Goal: Navigation & Orientation: Find specific page/section

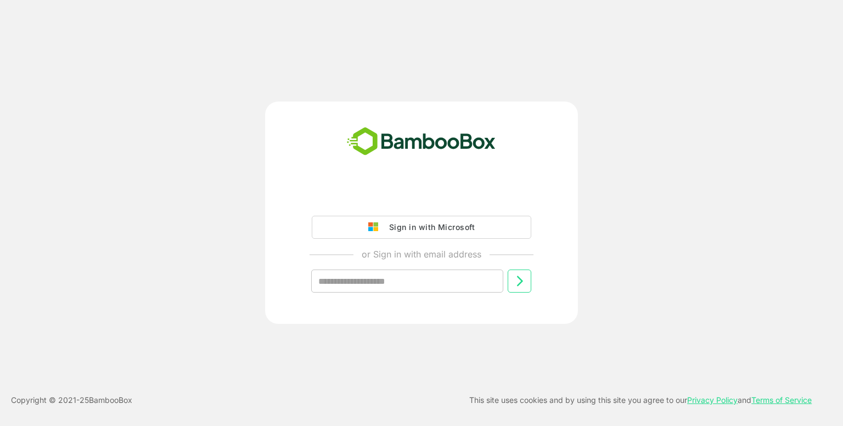
click at [430, 277] on input "text" at bounding box center [407, 280] width 192 height 23
type input "**********"
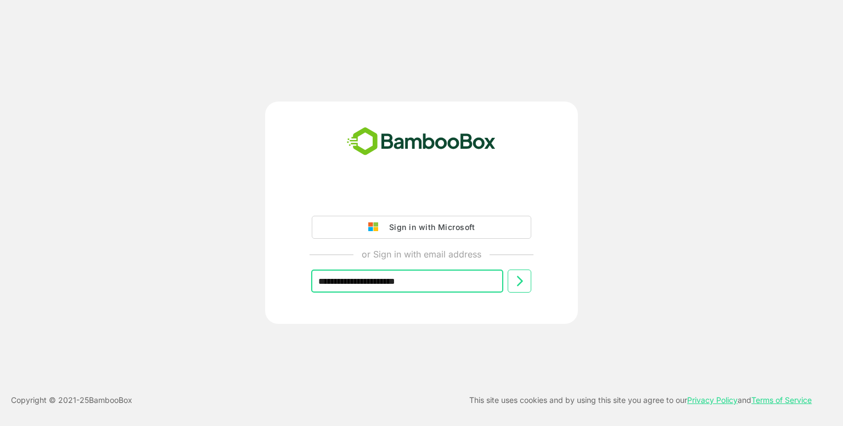
click at [532, 285] on div "**********" at bounding box center [421, 248] width 273 height 124
click at [520, 284] on icon at bounding box center [520, 281] width 6 height 10
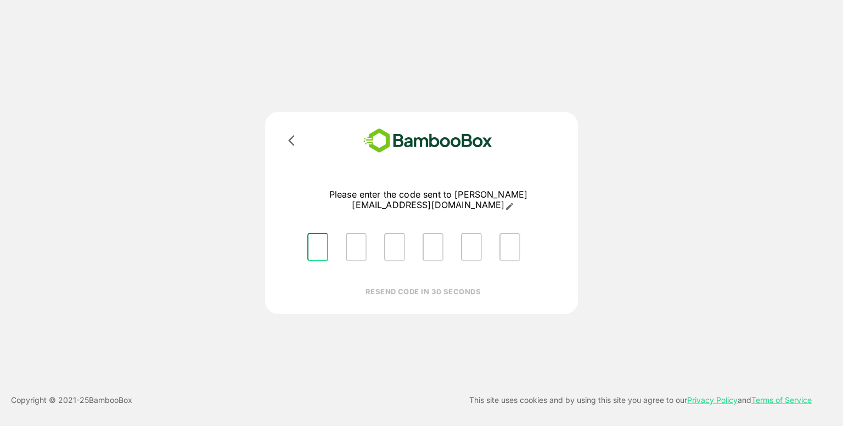
click at [318, 233] on input "Please enter OTP character 1" at bounding box center [317, 247] width 21 height 29
type input "*"
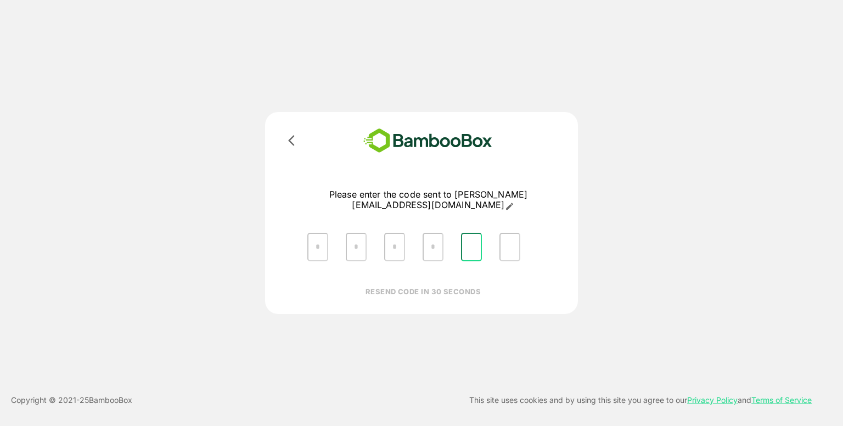
type input "*"
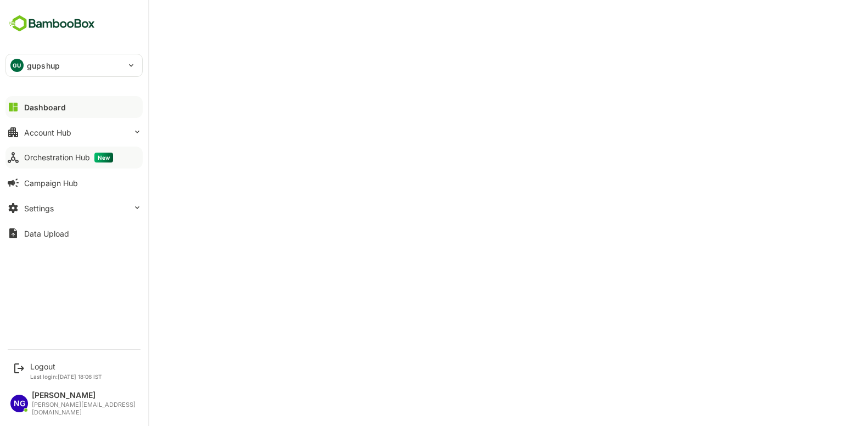
click at [62, 148] on button "Orchestration Hub New" at bounding box center [73, 158] width 137 height 22
click at [59, 133] on div "Account Hub" at bounding box center [47, 132] width 47 height 9
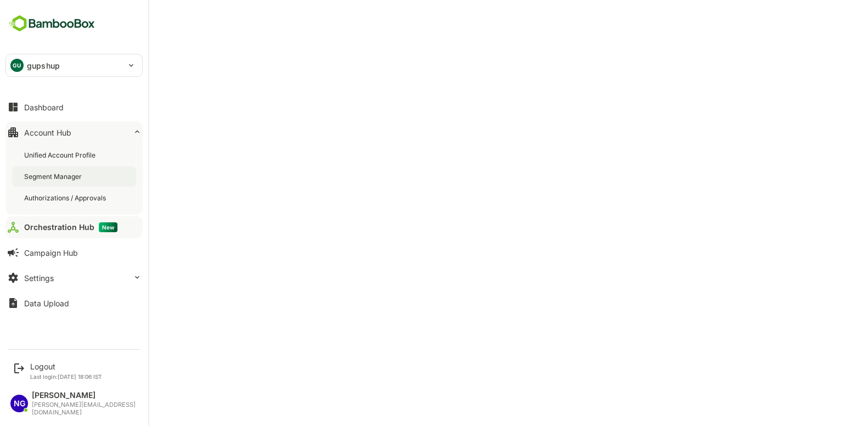
click at [57, 178] on div "Segment Manager" at bounding box center [54, 176] width 60 height 9
click at [53, 221] on button "Orchestration Hub New" at bounding box center [73, 227] width 137 height 22
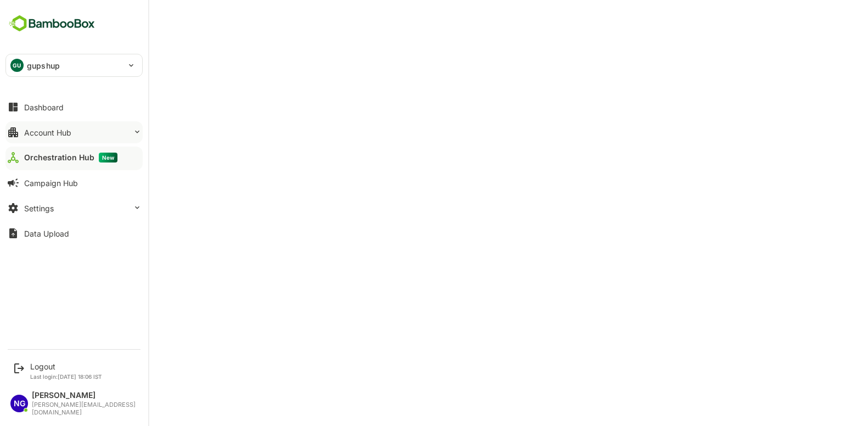
click at [29, 137] on button "Account Hub" at bounding box center [73, 132] width 137 height 22
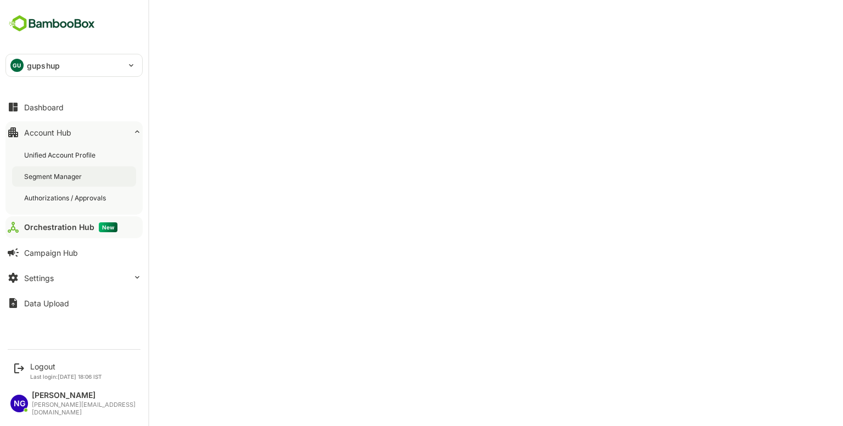
click at [37, 170] on div "Segment Manager" at bounding box center [74, 176] width 124 height 20
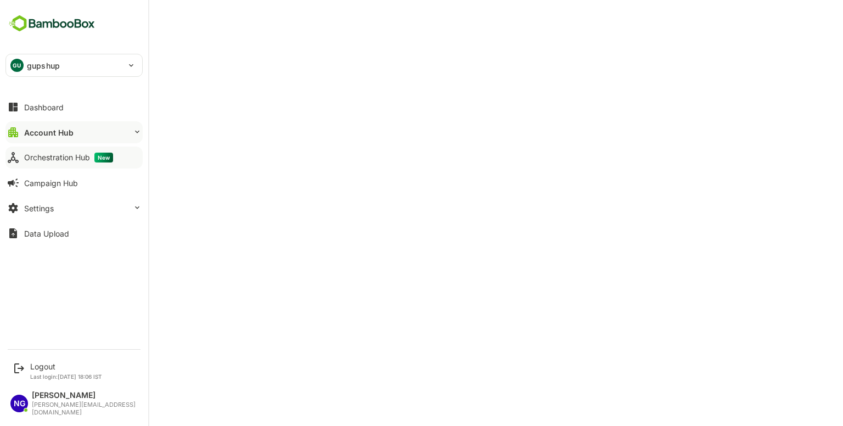
click at [20, 154] on button "Orchestration Hub New" at bounding box center [73, 158] width 137 height 22
click at [48, 132] on div "Account Hub" at bounding box center [47, 132] width 47 height 9
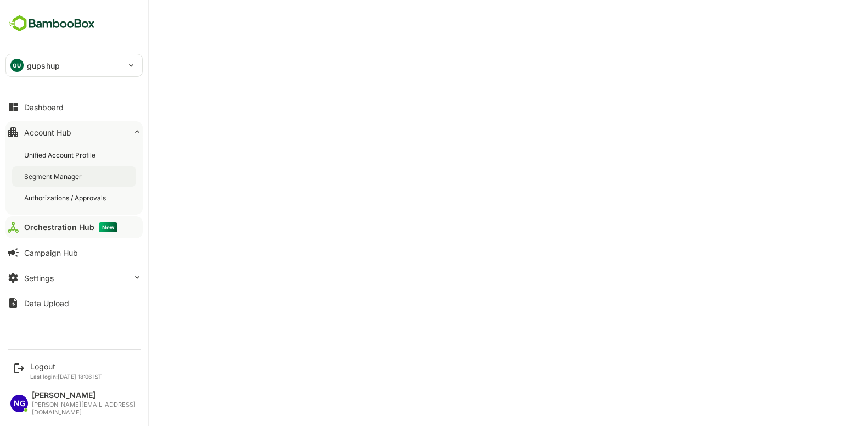
click at [41, 172] on div "Segment Manager" at bounding box center [54, 176] width 60 height 9
click at [46, 222] on div "Orchestration Hub New" at bounding box center [68, 227] width 89 height 10
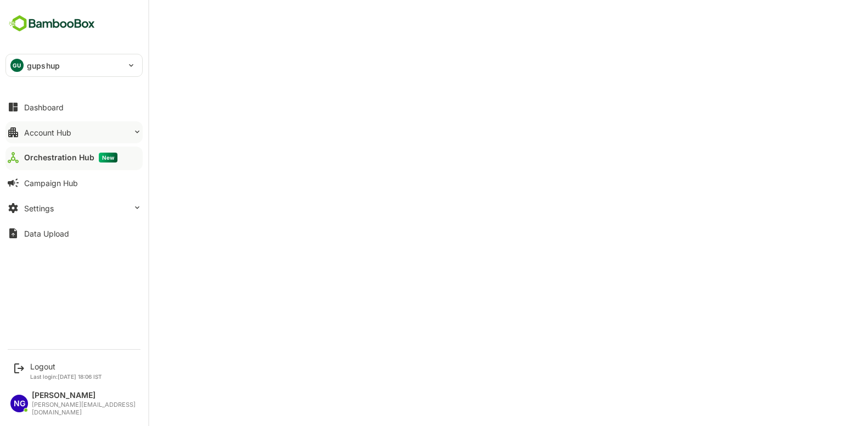
click at [69, 134] on div "Account Hub" at bounding box center [47, 132] width 47 height 9
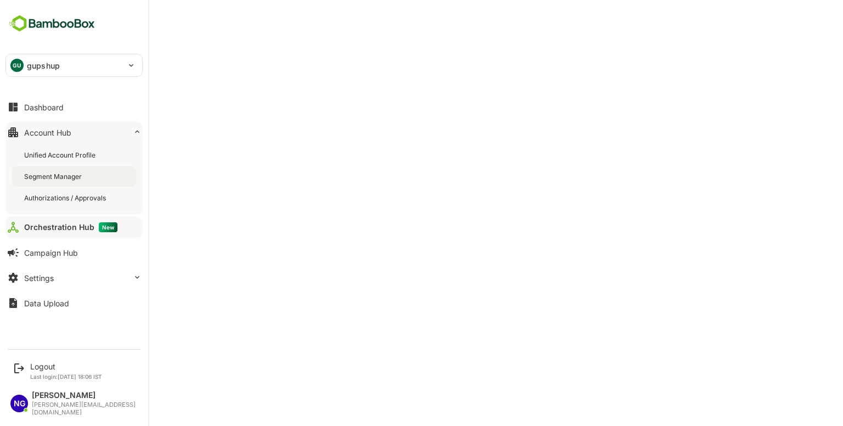
click at [40, 176] on div "Segment Manager" at bounding box center [54, 176] width 60 height 9
click at [64, 226] on div "Orchestration Hub New" at bounding box center [68, 227] width 89 height 10
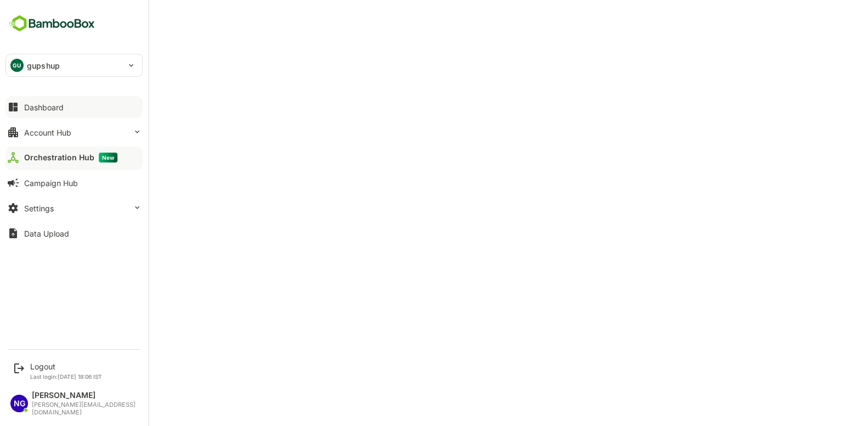
click at [43, 107] on div "Dashboard" at bounding box center [44, 107] width 40 height 9
click at [89, 132] on button "Account Hub" at bounding box center [73, 132] width 137 height 22
click at [74, 132] on button "Account Hub" at bounding box center [73, 132] width 137 height 22
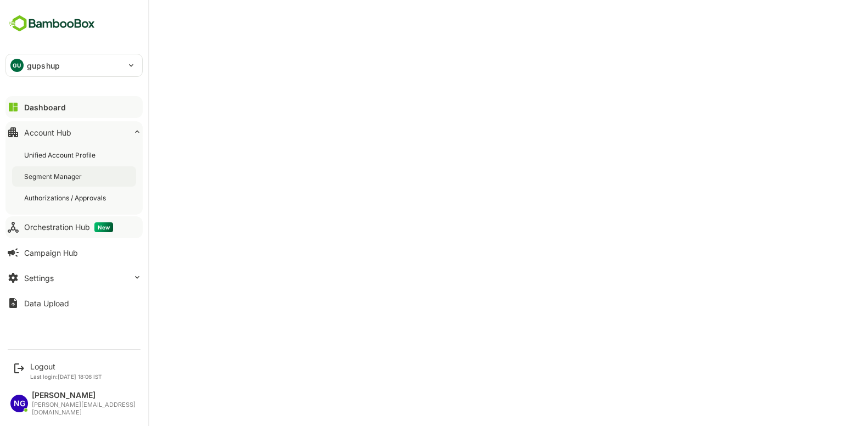
click at [59, 178] on div "Segment Manager" at bounding box center [54, 176] width 60 height 9
click at [12, 108] on icon at bounding box center [13, 107] width 9 height 9
